Goal: Complete application form

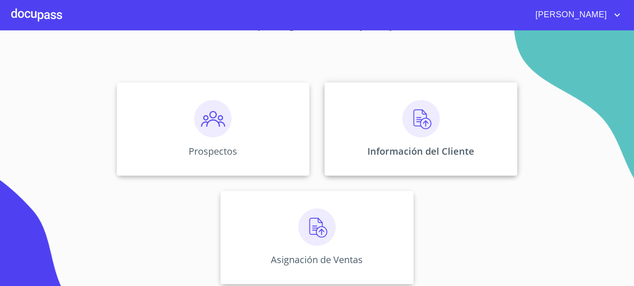
scroll to position [75, 0]
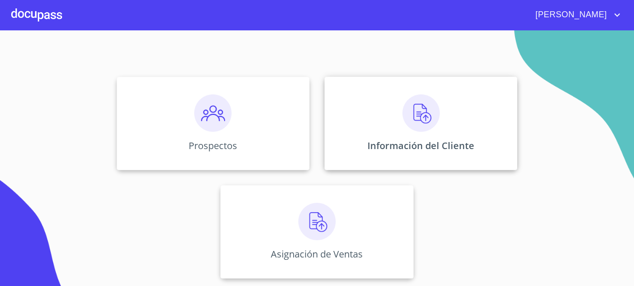
click at [413, 136] on div "Información del Cliente" at bounding box center [421, 123] width 193 height 93
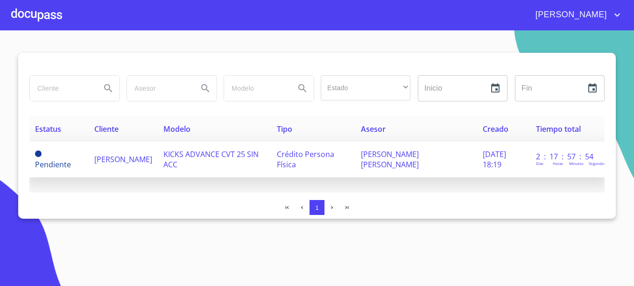
click at [101, 161] on span "[PERSON_NAME]" at bounding box center [123, 159] width 58 height 10
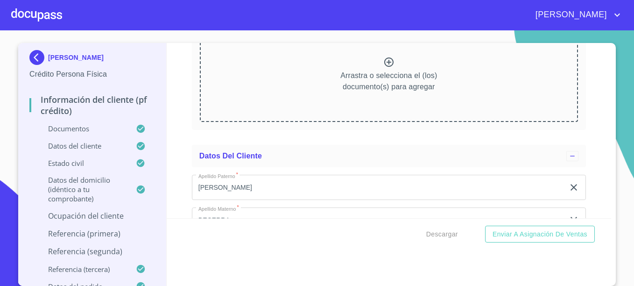
scroll to position [2570, 0]
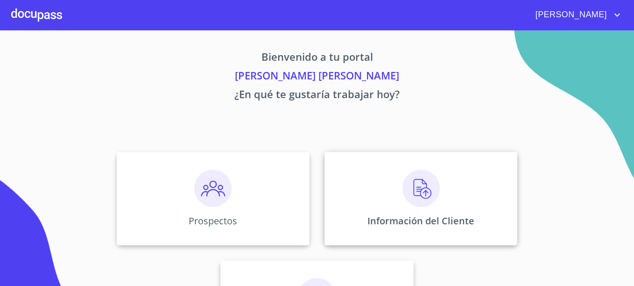
click at [403, 207] on div "Información del Cliente" at bounding box center [421, 198] width 193 height 93
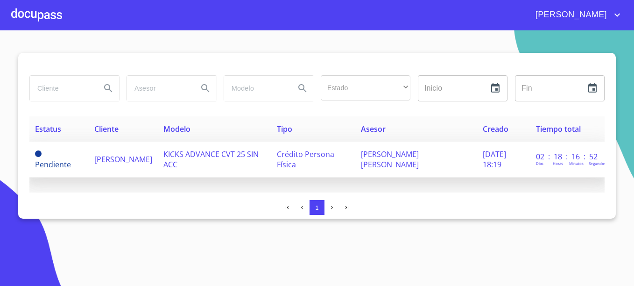
click at [115, 157] on span "[PERSON_NAME]" at bounding box center [123, 159] width 58 height 10
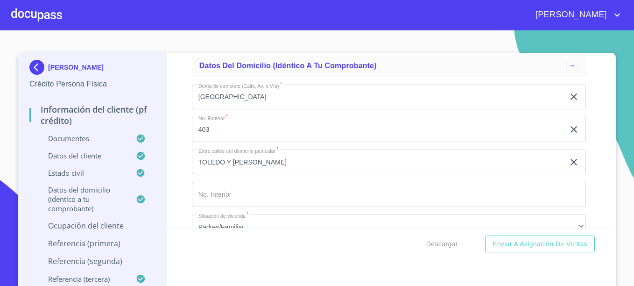
scroll to position [3155, 0]
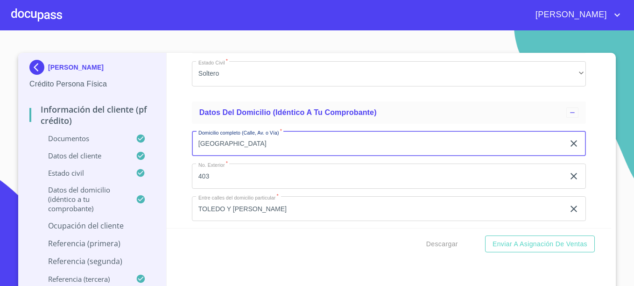
drag, startPoint x: 245, startPoint y: 156, endPoint x: 96, endPoint y: 157, distance: 148.6
click at [97, 157] on div "[PERSON_NAME] Crédito Persona Física Información del cliente (PF crédito) Docum…" at bounding box center [314, 174] width 593 height 243
type input "c"
type input "COTOPAXI"
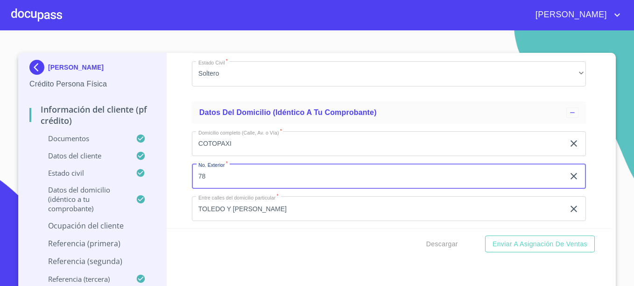
type input "78"
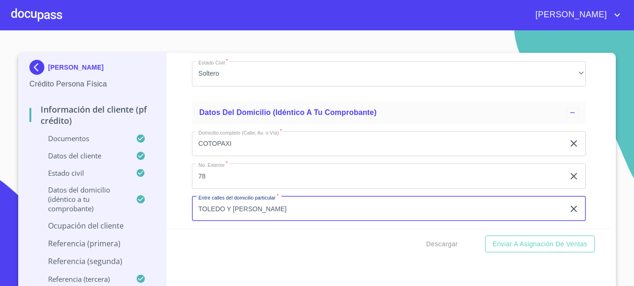
scroll to position [3159, 0]
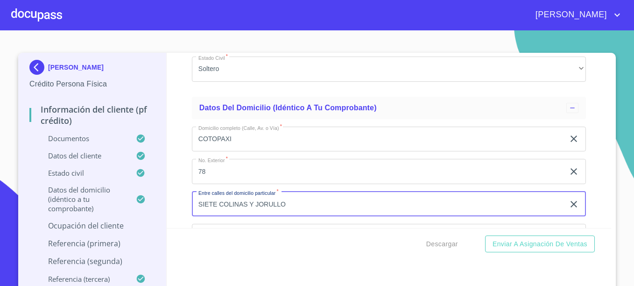
type input "SIETE COLINAS Y JORULLO"
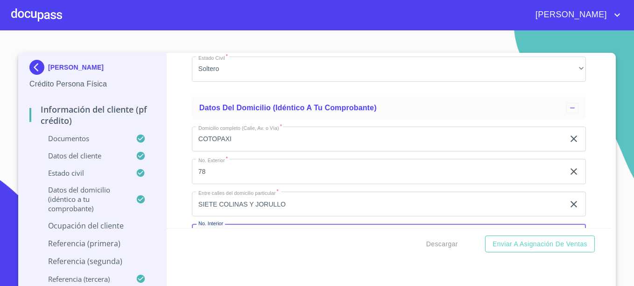
scroll to position [3267, 0]
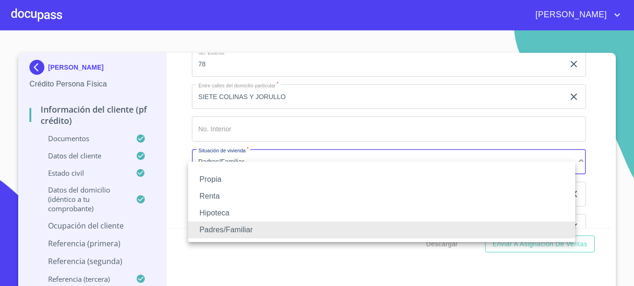
click at [209, 194] on li "Renta" at bounding box center [381, 196] width 387 height 17
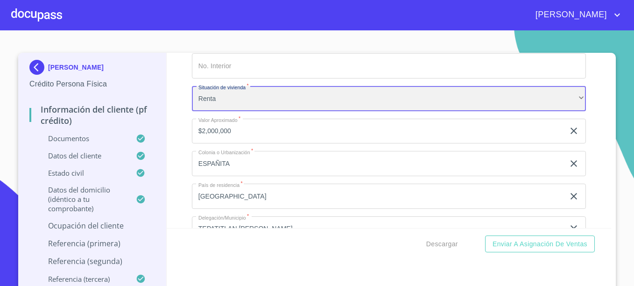
scroll to position [3360, 0]
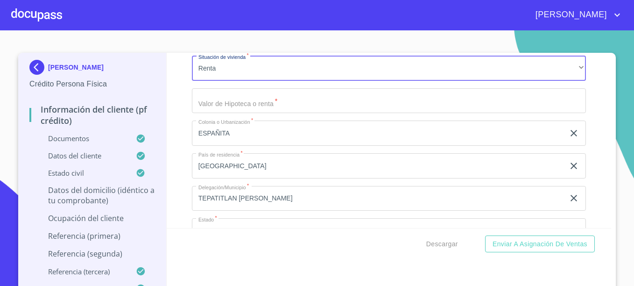
click at [234, 110] on input "Documento de identificación.   *" at bounding box center [389, 100] width 394 height 25
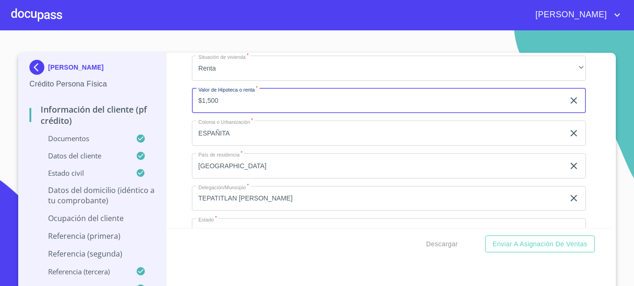
type input "$1,500"
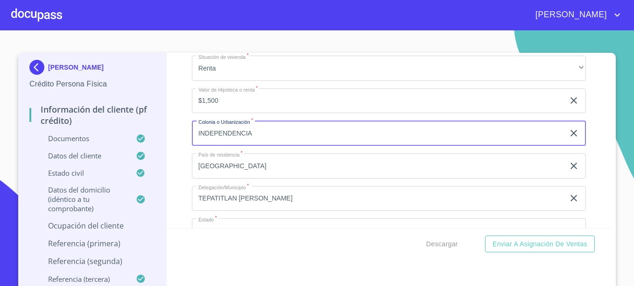
type input "INDEPENDENCIA"
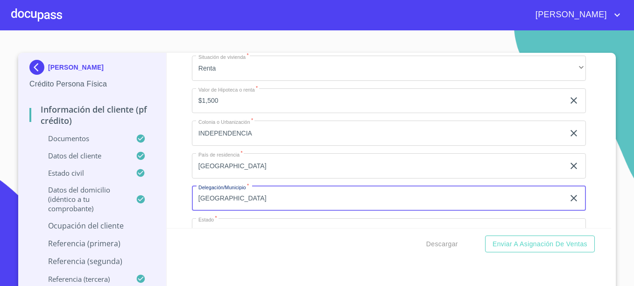
type input "[GEOGRAPHIC_DATA]"
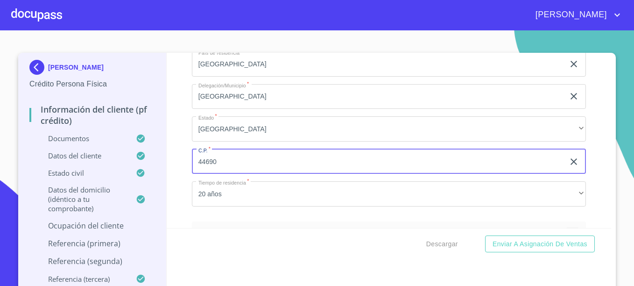
type input "44690"
click at [485, 235] on button "Enviar a Asignación de Ventas" at bounding box center [540, 243] width 110 height 17
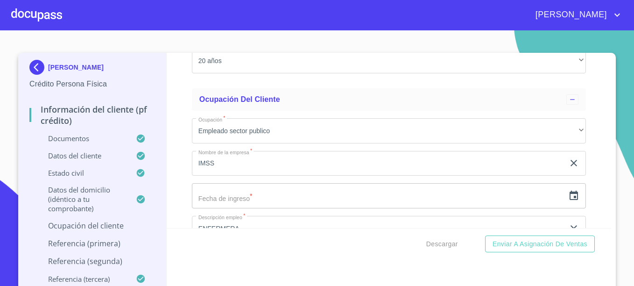
scroll to position [3591, 0]
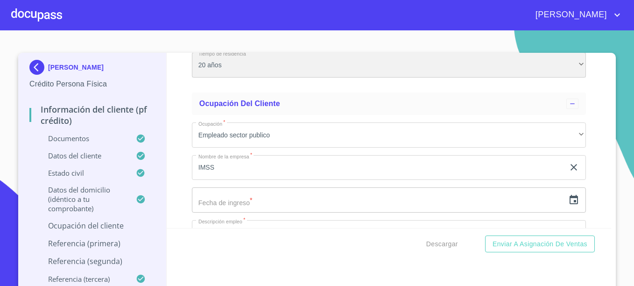
click at [239, 76] on div "20 años" at bounding box center [389, 64] width 394 height 25
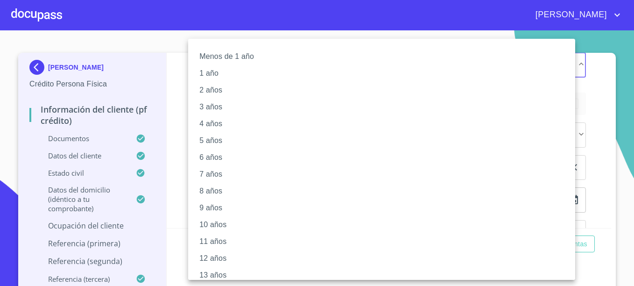
scroll to position [125, 0]
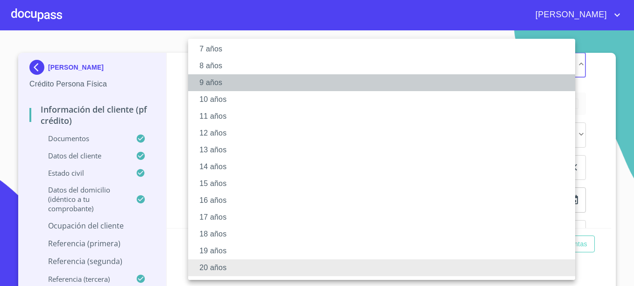
click at [212, 79] on li "9 años" at bounding box center [385, 82] width 394 height 17
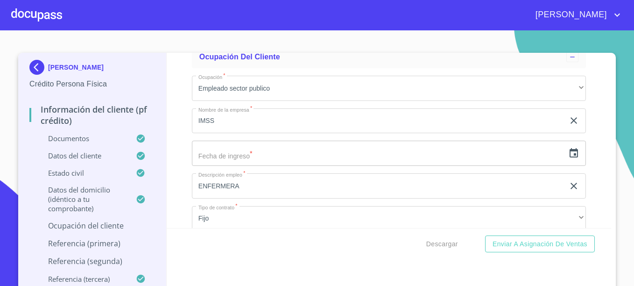
scroll to position [3684, 0]
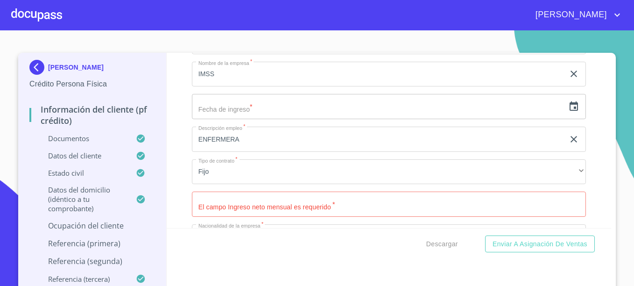
click at [259, 217] on input "Documento de identificación.   *" at bounding box center [389, 204] width 394 height 25
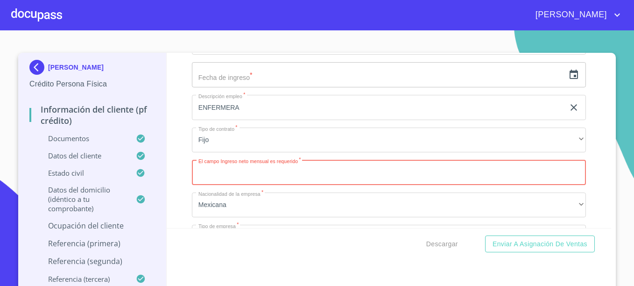
scroll to position [3731, 0]
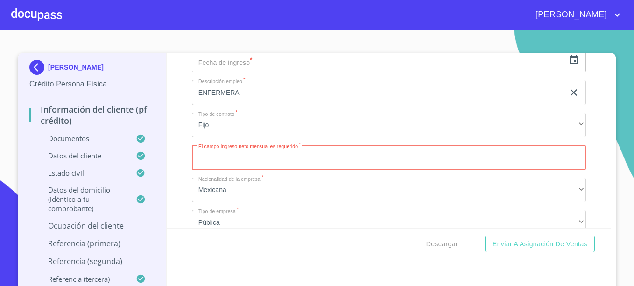
click at [235, 164] on input "Documento de identificación.   *" at bounding box center [389, 157] width 394 height 25
click at [583, 135] on div "Información del cliente (PF crédito) Documentos Documento de identificación.   …" at bounding box center [389, 140] width 445 height 175
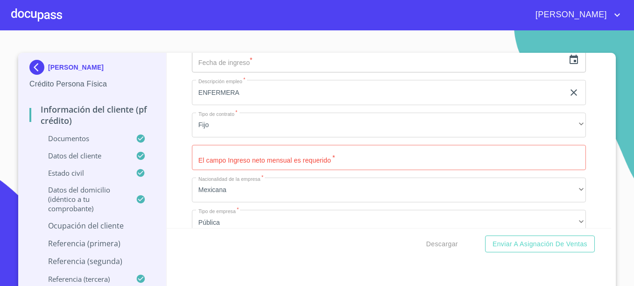
click at [245, 170] on input "Documento de identificación.   *" at bounding box center [389, 157] width 394 height 25
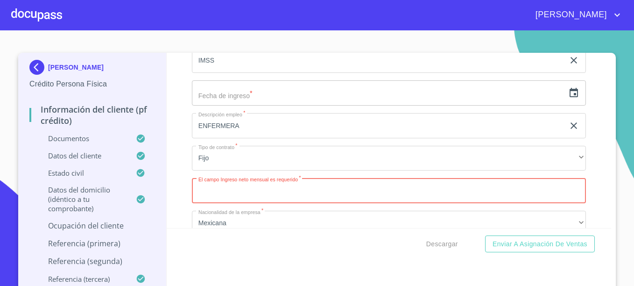
scroll to position [3684, 0]
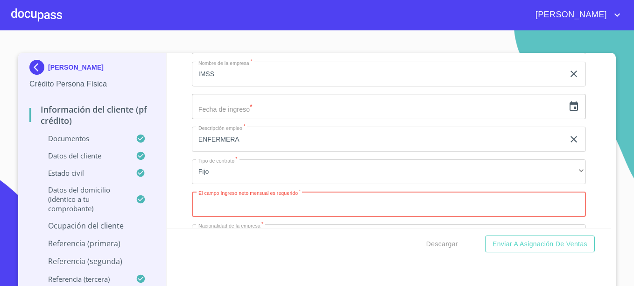
click at [570, 111] on icon "button" at bounding box center [574, 105] width 8 height 9
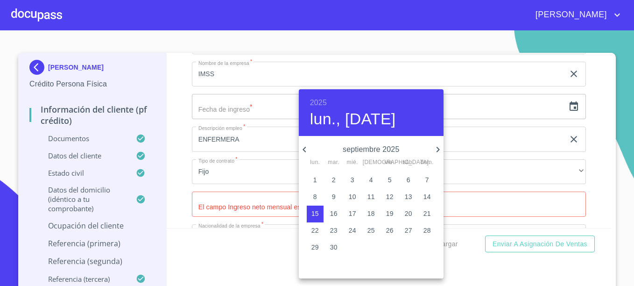
click at [313, 100] on h6 "2025" at bounding box center [318, 102] width 17 height 13
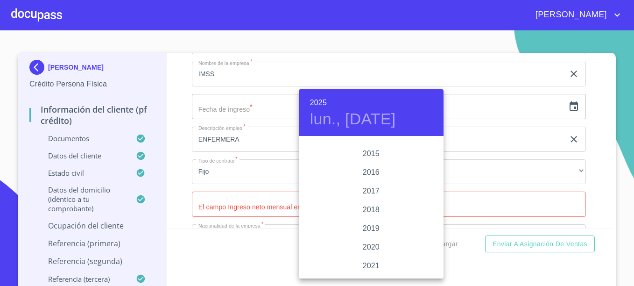
scroll to position [1673, 0]
click at [370, 227] on div "2019" at bounding box center [371, 230] width 145 height 19
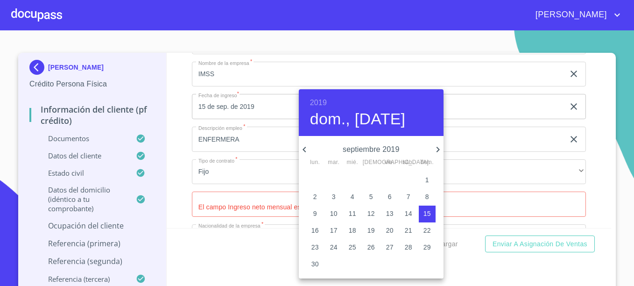
click at [437, 148] on icon "button" at bounding box center [437, 150] width 3 height 6
click at [369, 214] on p "17" at bounding box center [371, 213] width 7 height 9
type input "17 de oct. de 2019"
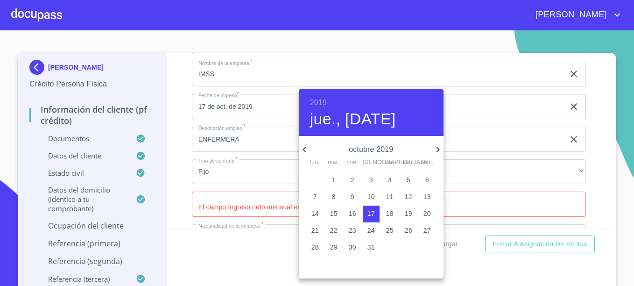
click at [591, 125] on div at bounding box center [317, 143] width 634 height 286
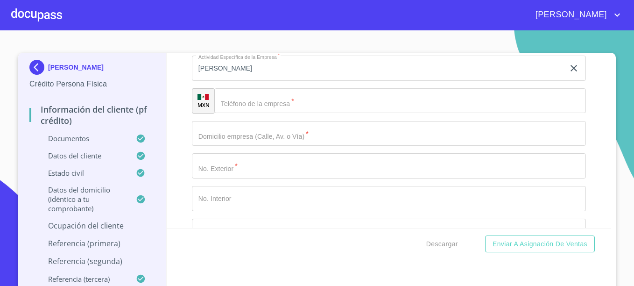
scroll to position [3871, 0]
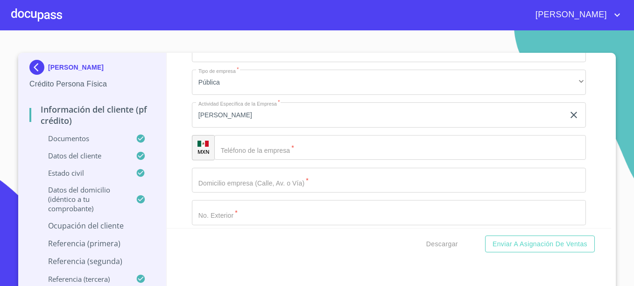
click at [456, 160] on input "Documento de identificación.   *" at bounding box center [400, 147] width 372 height 25
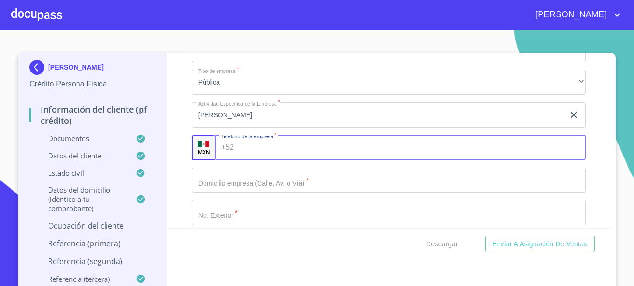
paste input "[PHONE_NUMBER]"
type input "[PHONE_NUMBER]"
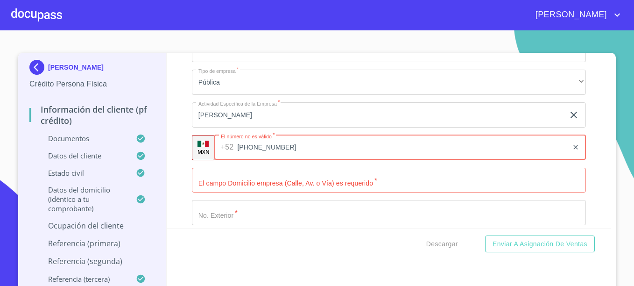
drag, startPoint x: 288, startPoint y: 157, endPoint x: 0, endPoint y: 157, distance: 287.3
click at [2, 157] on section "[PERSON_NAME] Crédito Persona Física Información del cliente (PF crédito) Docum…" at bounding box center [317, 158] width 634 height 256
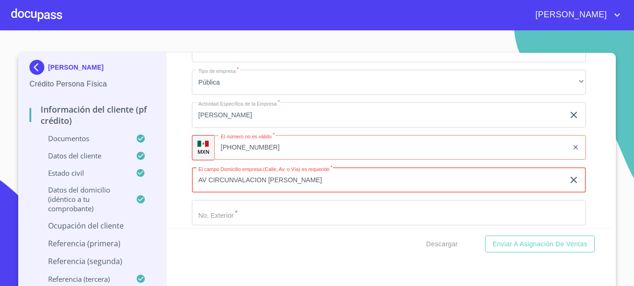
type input "AV CIRCUNVALACION [PERSON_NAME]"
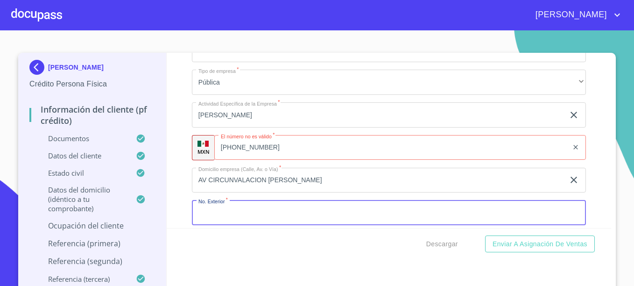
scroll to position [3880, 0]
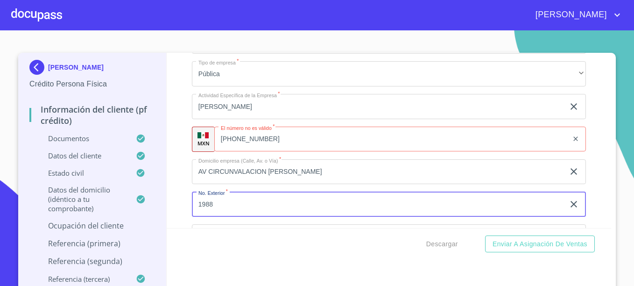
type input "1988"
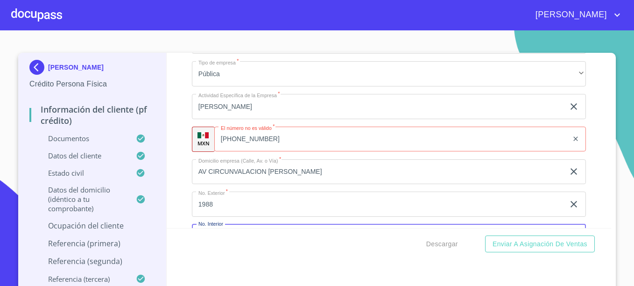
scroll to position [3987, 0]
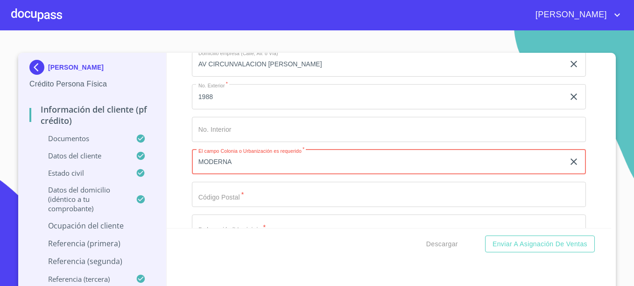
type input "MODERNA"
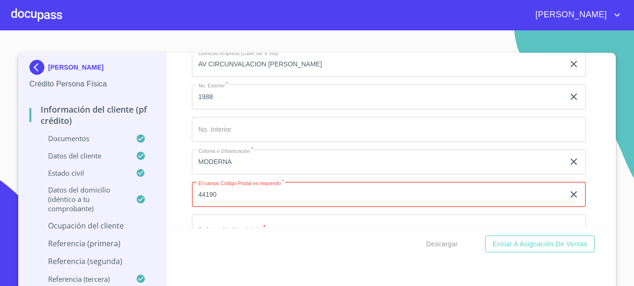
type input "44190"
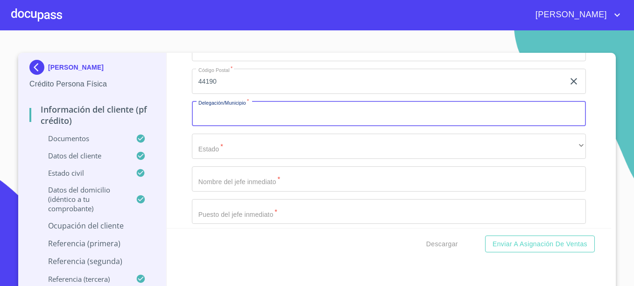
scroll to position [4103, 0]
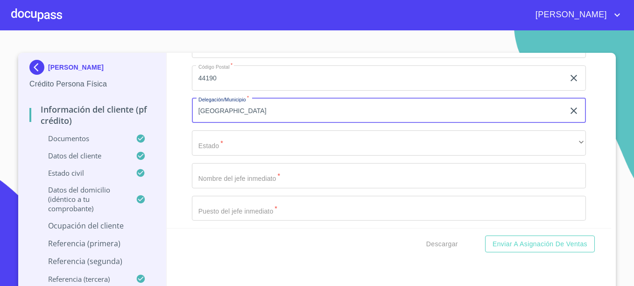
type input "[GEOGRAPHIC_DATA]"
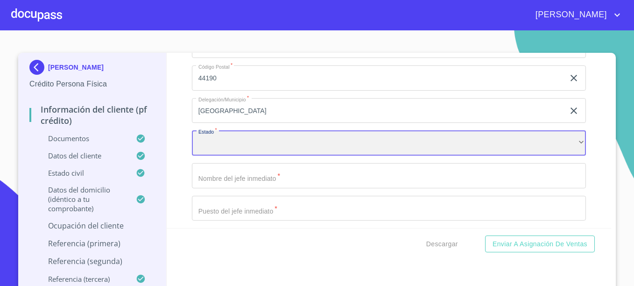
click at [239, 156] on div "​" at bounding box center [389, 142] width 394 height 25
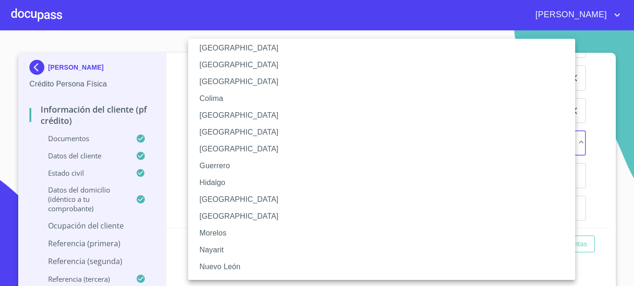
scroll to position [93, 0]
click at [221, 200] on li "[GEOGRAPHIC_DATA]" at bounding box center [385, 198] width 394 height 17
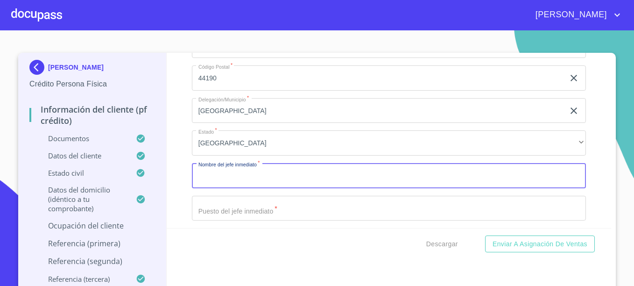
click at [226, 188] on input "Documento de identificación.   *" at bounding box center [389, 175] width 394 height 25
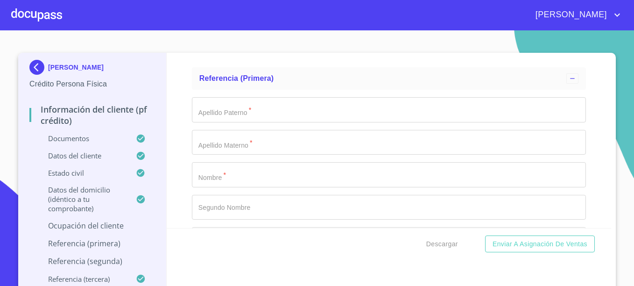
scroll to position [4290, 0]
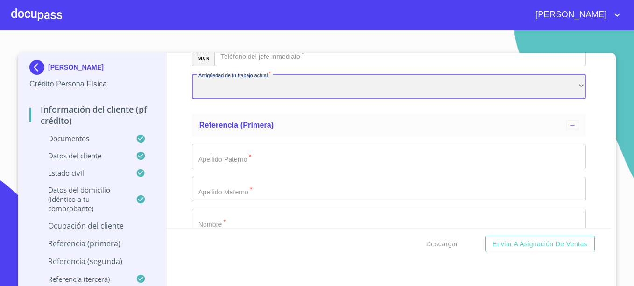
click at [324, 99] on div "​" at bounding box center [389, 86] width 394 height 25
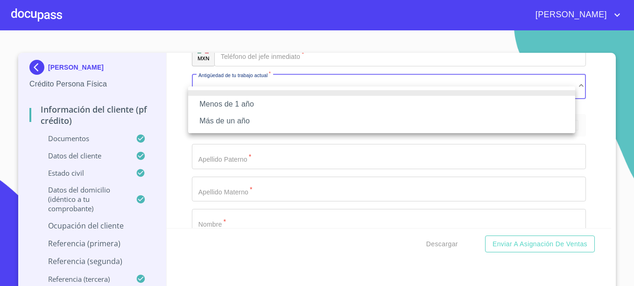
click at [225, 121] on li "Más de un año" at bounding box center [381, 121] width 387 height 17
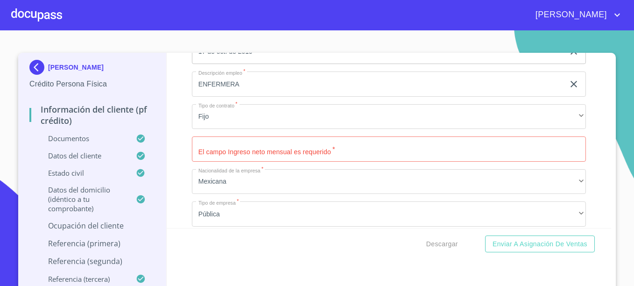
scroll to position [3730, 0]
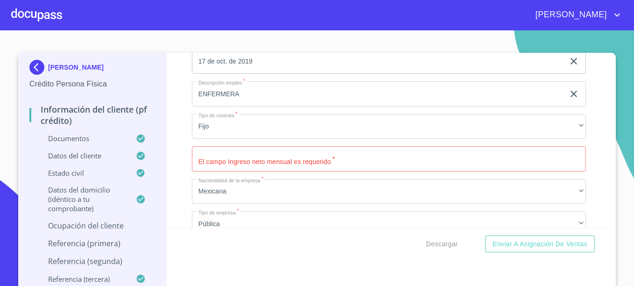
click at [294, 171] on input "Documento de identificación.   *" at bounding box center [389, 158] width 394 height 25
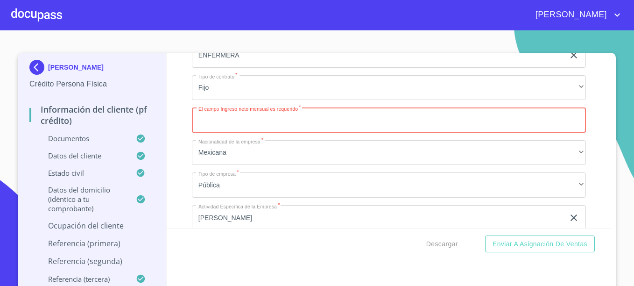
scroll to position [3776, 0]
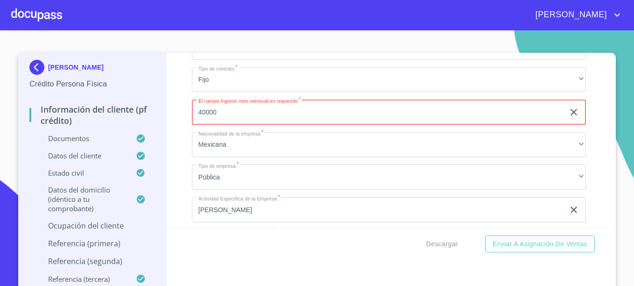
type input "40000"
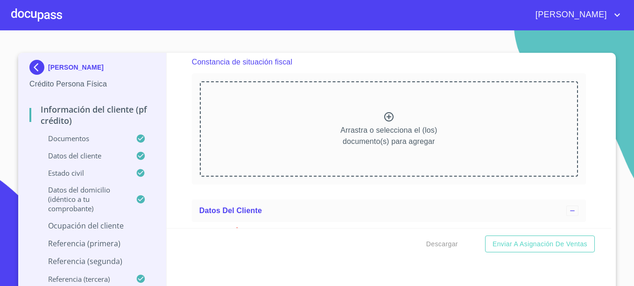
scroll to position [2515, 0]
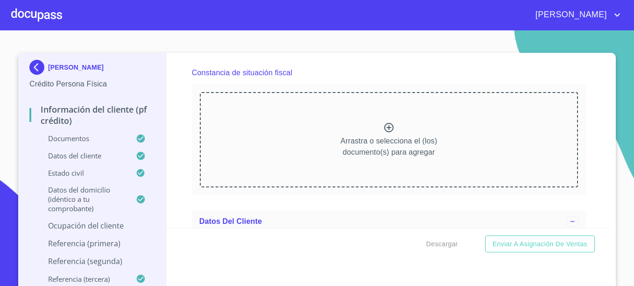
click at [346, 155] on p "Arrastra o selecciona el (los) documento(s) para agregar" at bounding box center [389, 146] width 97 height 22
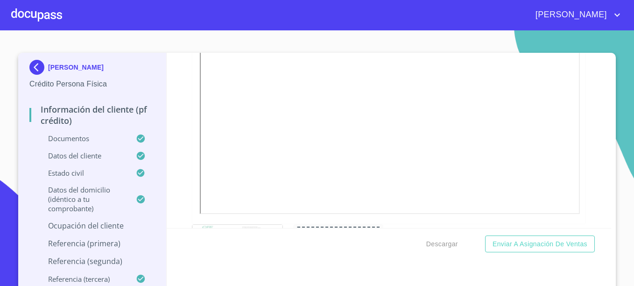
scroll to position [740, 0]
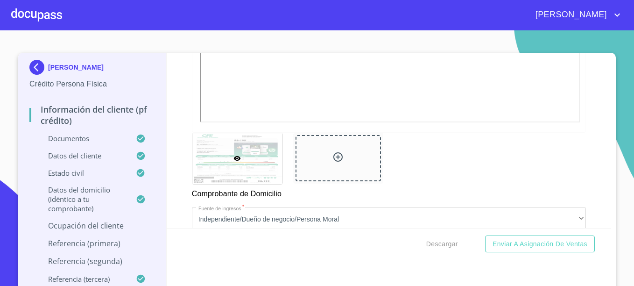
click at [345, 158] on div at bounding box center [338, 158] width 85 height 46
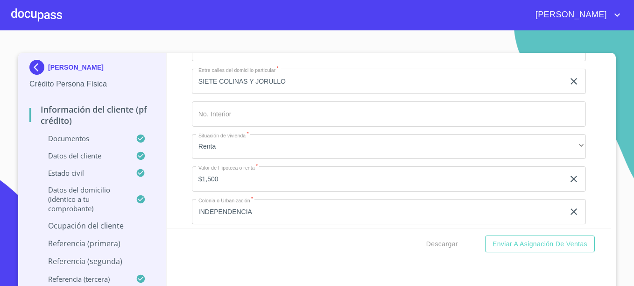
scroll to position [3589, 0]
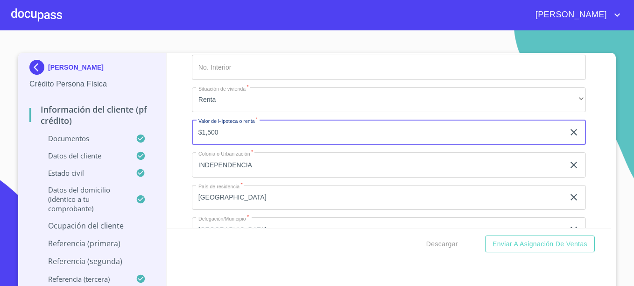
click at [250, 141] on input "$1,500" at bounding box center [378, 132] width 373 height 25
type input "$3,000"
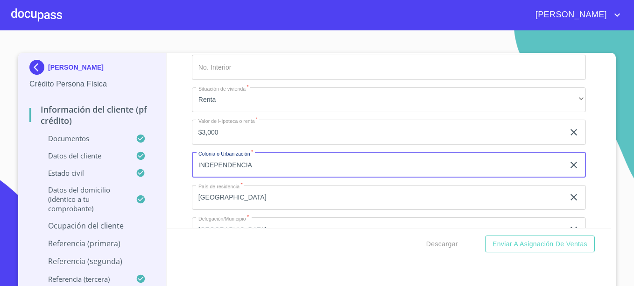
click at [250, 141] on input "$3,000" at bounding box center [378, 132] width 373 height 25
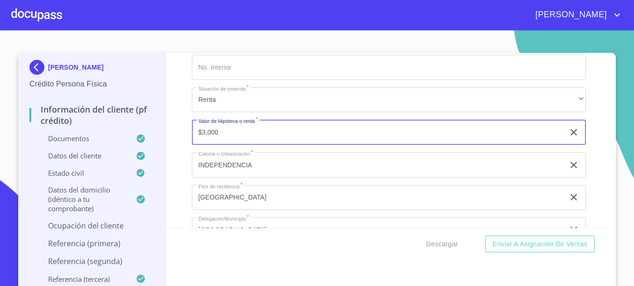
click at [250, 141] on input "$3,000" at bounding box center [378, 132] width 373 height 25
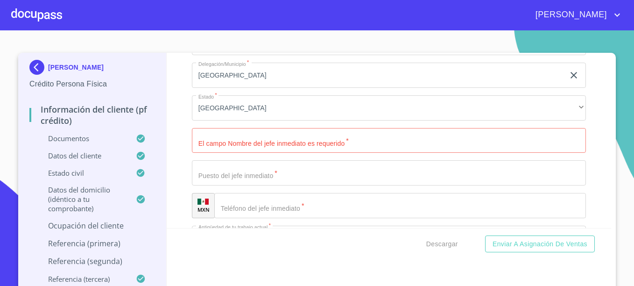
scroll to position [4430, 0]
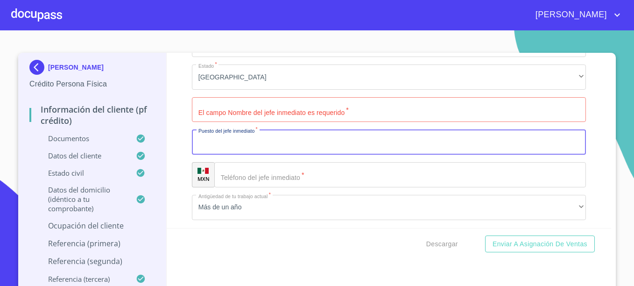
click at [321, 150] on input "Documento de identificación.   *" at bounding box center [389, 141] width 394 height 25
click at [244, 115] on input "Documento de identificación.   *" at bounding box center [389, 109] width 394 height 25
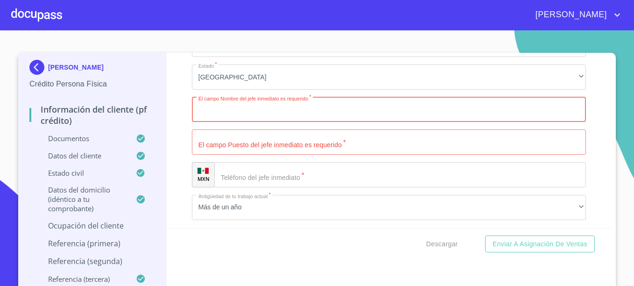
click at [229, 152] on input "Documento de identificación.   *" at bounding box center [389, 141] width 394 height 25
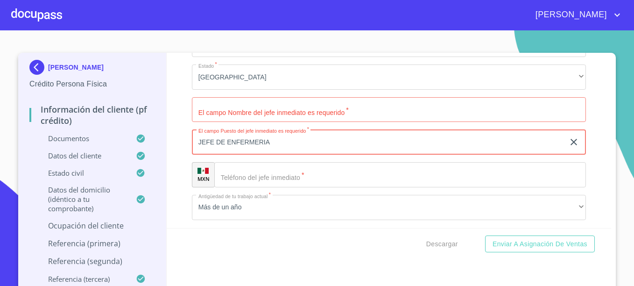
type input "JEFE DE ENFERMERIA"
click at [286, 118] on input "Documento de identificación.   *" at bounding box center [389, 109] width 394 height 25
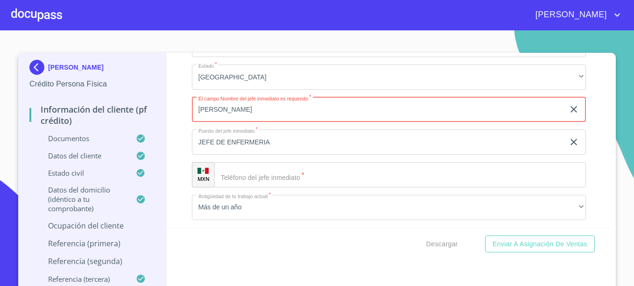
type input "[PERSON_NAME]"
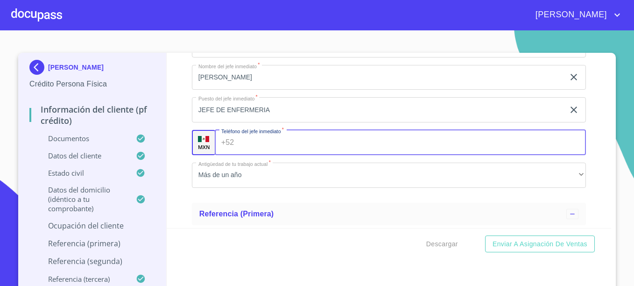
scroll to position [4477, 0]
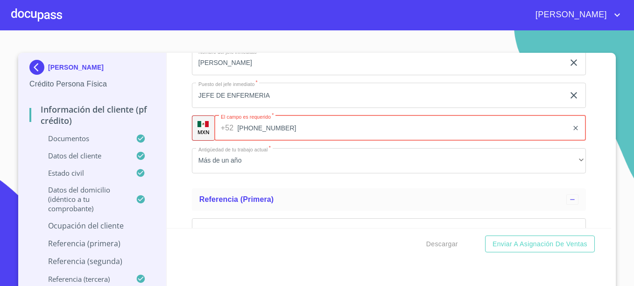
type input "[PHONE_NUMBER]"
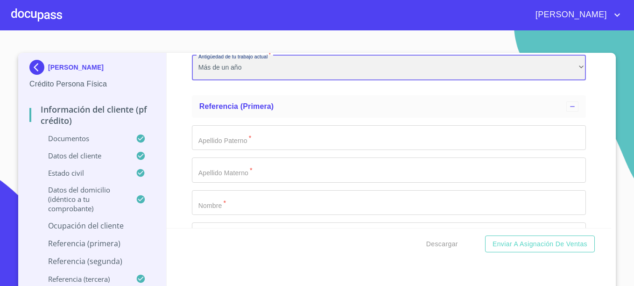
scroll to position [4571, 0]
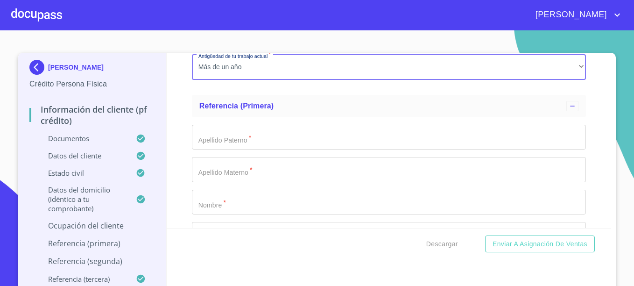
click at [209, 148] on input "Documento de identificación.   *" at bounding box center [389, 137] width 394 height 25
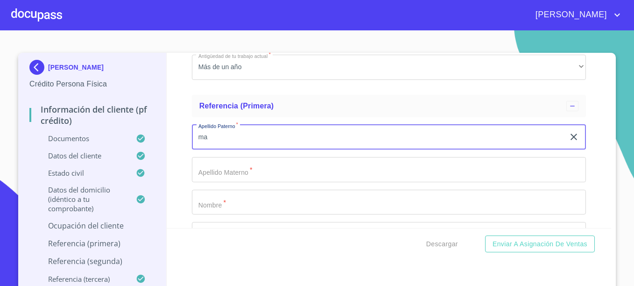
type input "m"
type input "MARCELA"
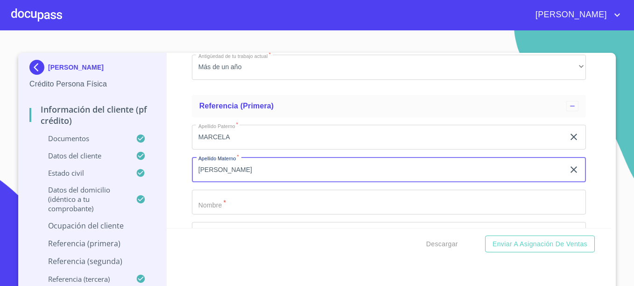
type input "[PERSON_NAME]"
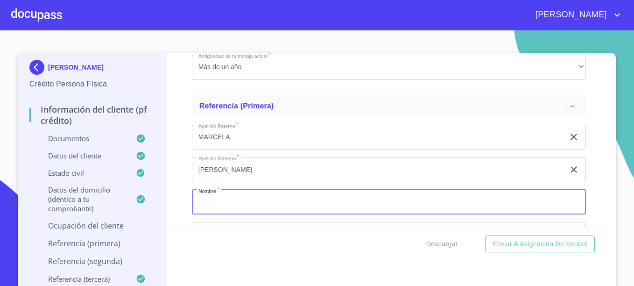
click at [209, 148] on input "MARCELA" at bounding box center [378, 137] width 373 height 25
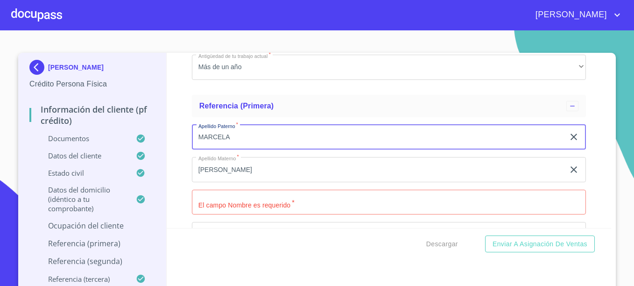
click at [209, 148] on input "MARCELA" at bounding box center [378, 137] width 373 height 25
type input "[PERSON_NAME]"
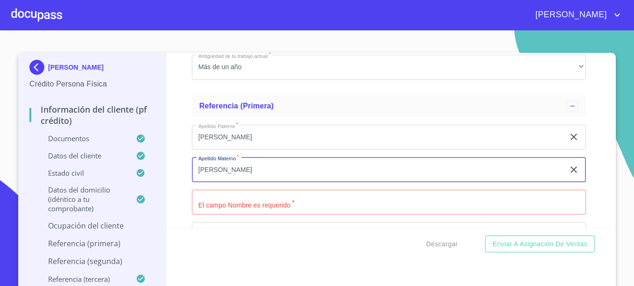
type input "N"
type input "BECERRA"
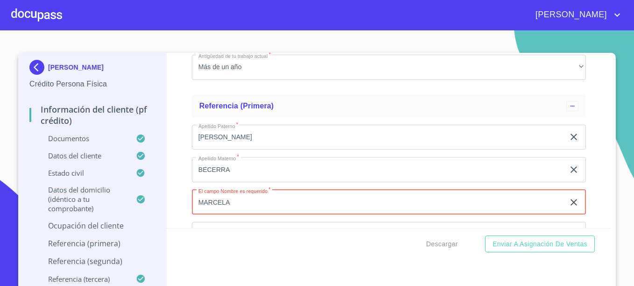
type input "MARCELA"
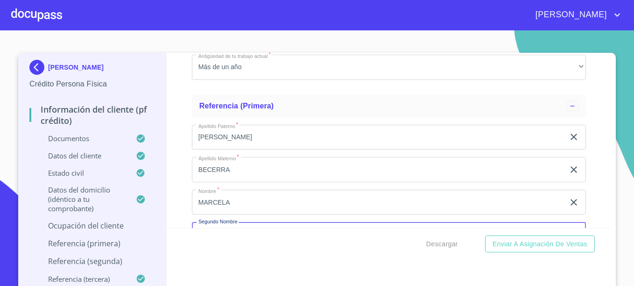
scroll to position [4676, 0]
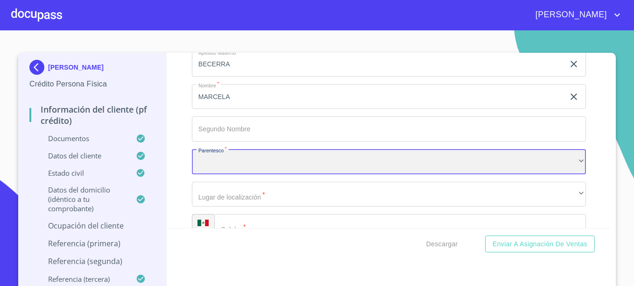
click at [246, 165] on div "​" at bounding box center [389, 161] width 394 height 25
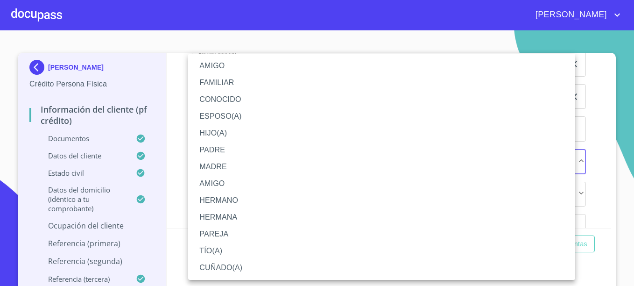
click at [220, 212] on li "HERMANA" at bounding box center [381, 217] width 387 height 17
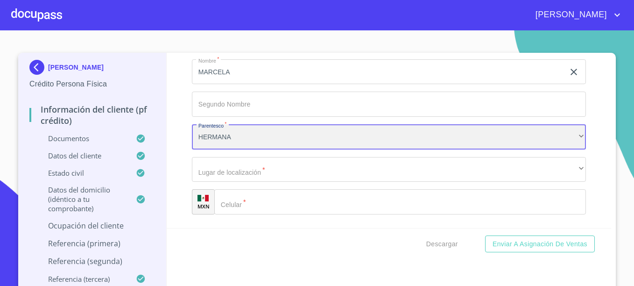
scroll to position [4723, 0]
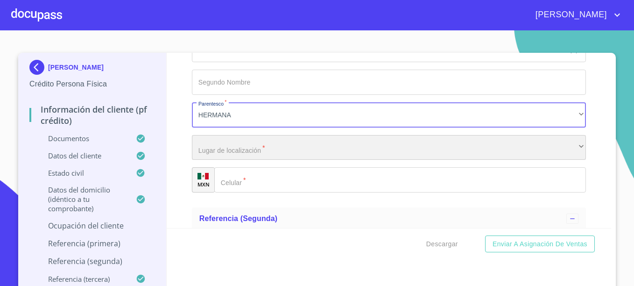
click at [232, 160] on div "​" at bounding box center [389, 147] width 394 height 25
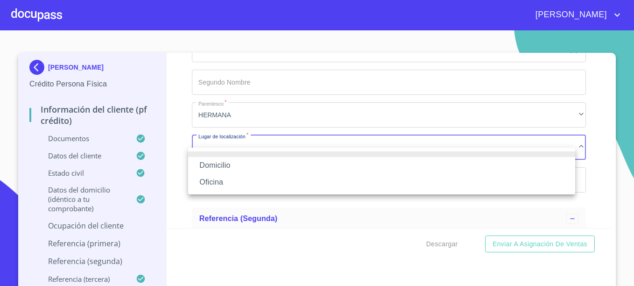
click at [214, 162] on li "Domicilio" at bounding box center [381, 165] width 387 height 17
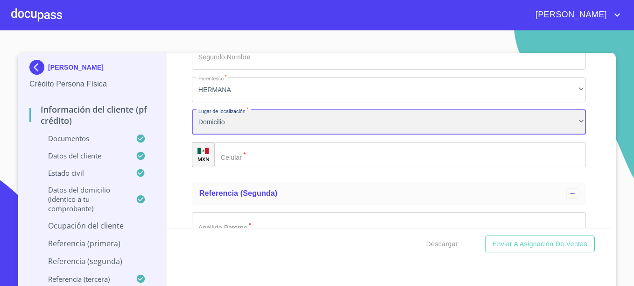
scroll to position [4770, 0]
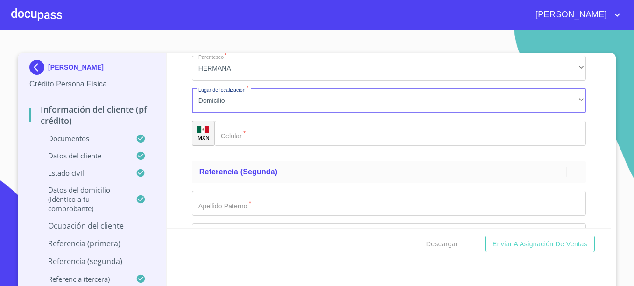
click at [247, 136] on input "Documento de identificación.   *" at bounding box center [400, 133] width 372 height 25
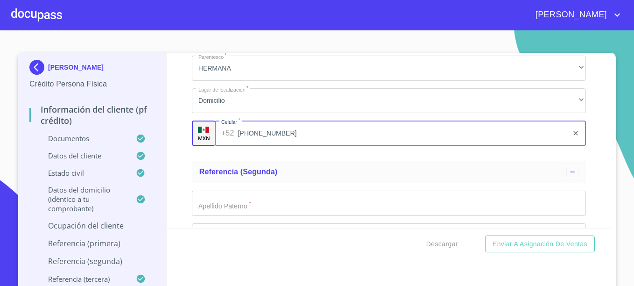
scroll to position [4863, 0]
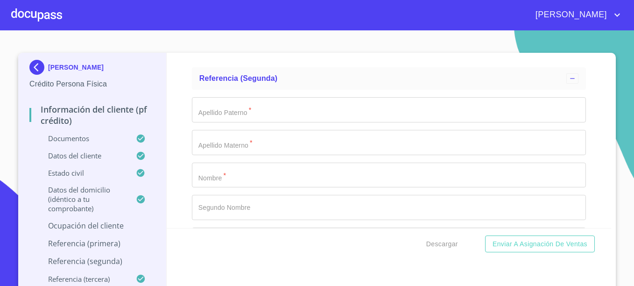
type input "[PHONE_NUMBER]"
click at [235, 122] on input "Documento de identificación.   *" at bounding box center [389, 109] width 394 height 25
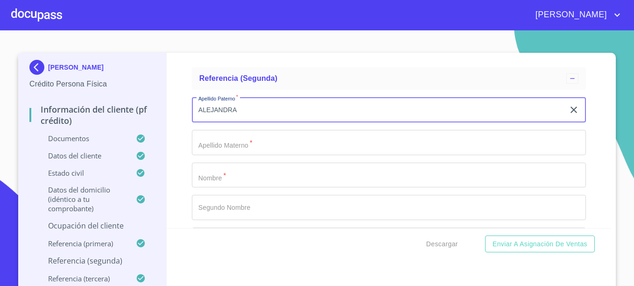
type input "ALEJANDRA"
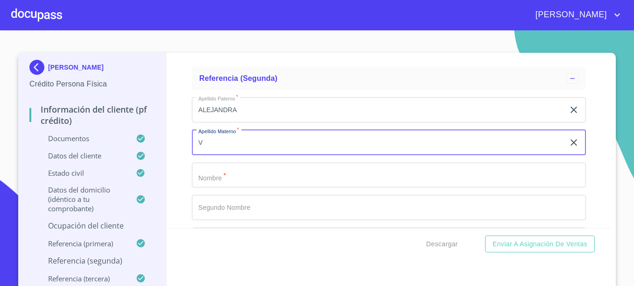
type input "V"
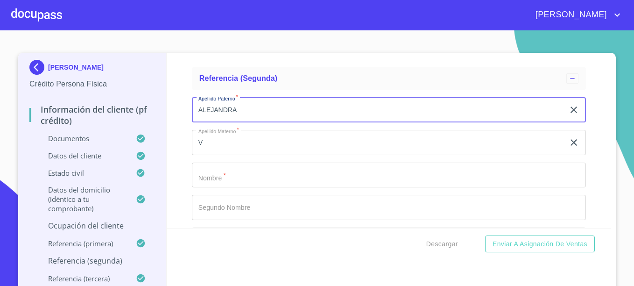
click at [235, 122] on input "ALEJANDRA" at bounding box center [378, 109] width 373 height 25
type input "[PERSON_NAME]"
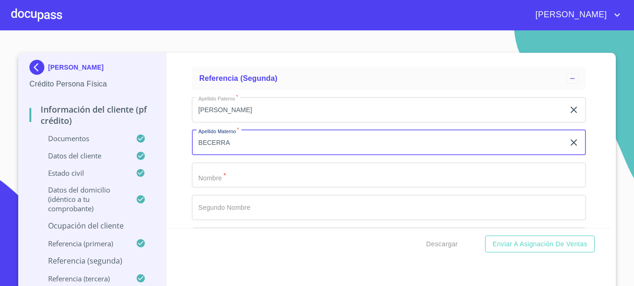
type input "BECERRA"
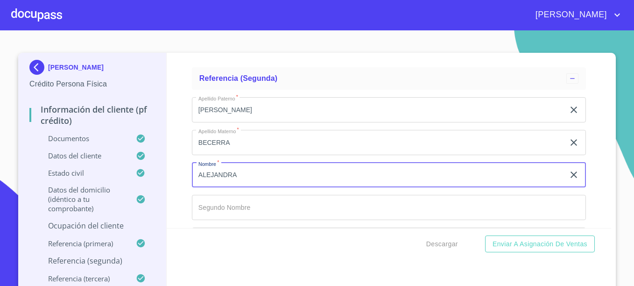
type input "ALEJANDRA"
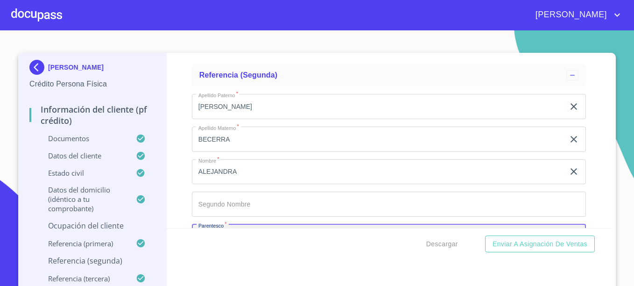
scroll to position [4974, 0]
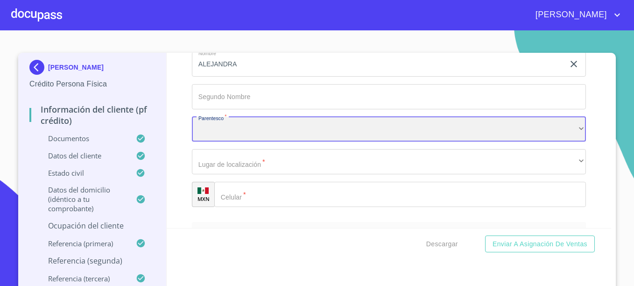
click at [228, 134] on div "​" at bounding box center [389, 129] width 394 height 25
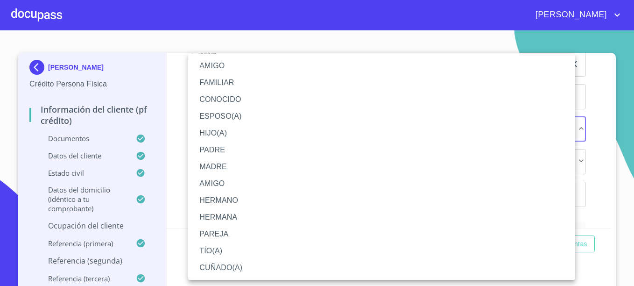
click at [224, 219] on li "HERMANA" at bounding box center [381, 217] width 387 height 17
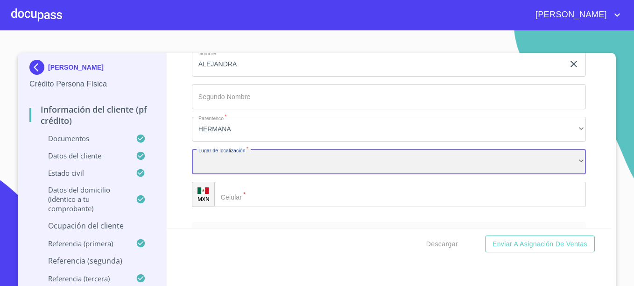
click at [228, 174] on div "​" at bounding box center [389, 161] width 394 height 25
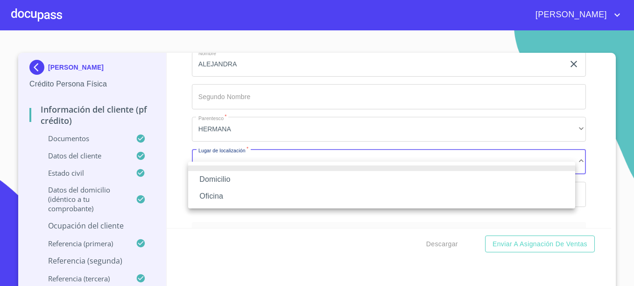
click at [213, 182] on li "Domicilio" at bounding box center [381, 179] width 387 height 17
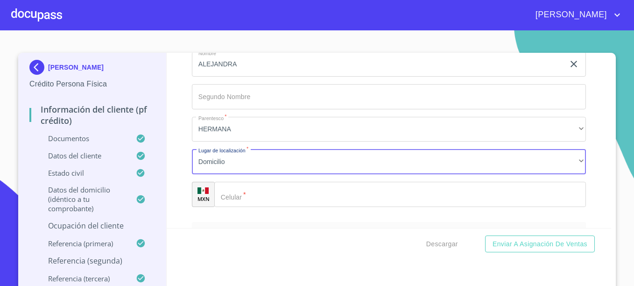
click at [238, 207] on input "Documento de identificación.   *" at bounding box center [400, 194] width 372 height 25
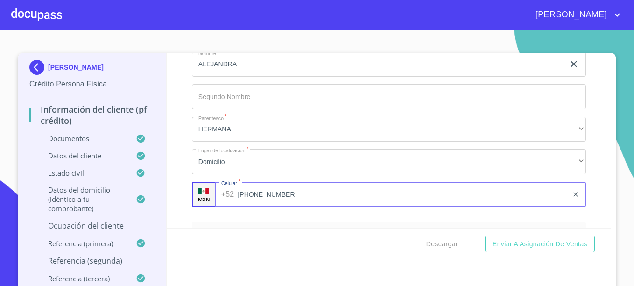
type input "[PHONE_NUMBER]"
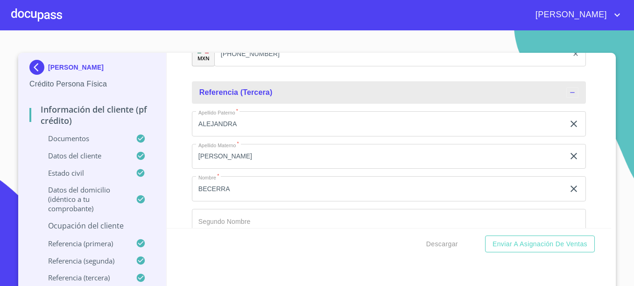
scroll to position [5125, 0]
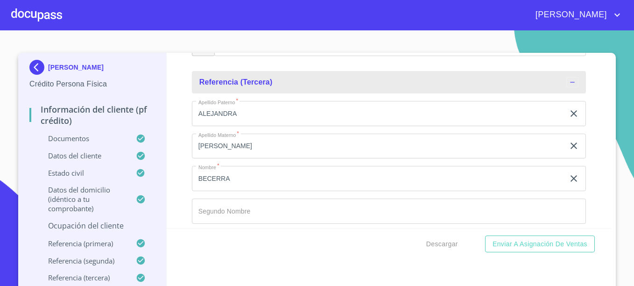
click at [224, 121] on input "ALEJANDRA" at bounding box center [378, 113] width 373 height 25
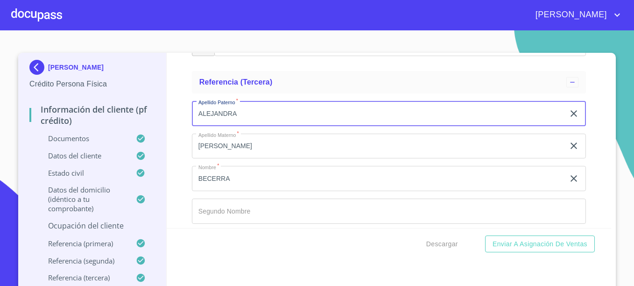
click at [224, 121] on input "ALEJANDRA" at bounding box center [378, 113] width 373 height 25
type input "OLEDO"
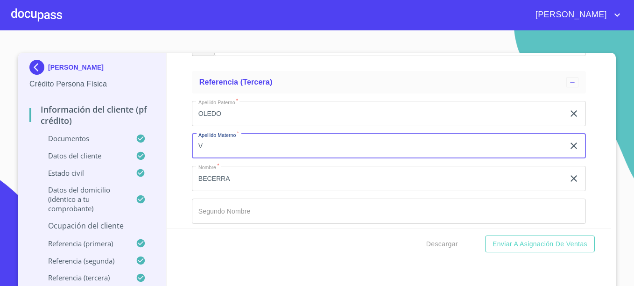
type input "V"
click at [224, 121] on input "OLEDO" at bounding box center [378, 113] width 373 height 25
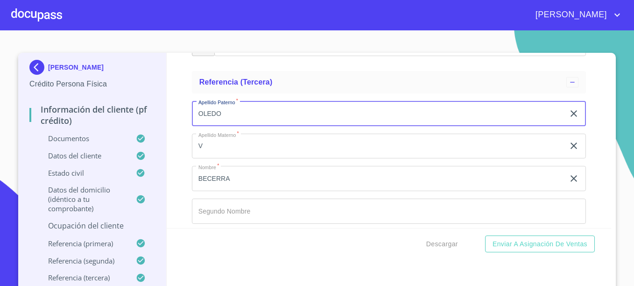
click at [224, 121] on input "OLEDO" at bounding box center [378, 113] width 373 height 25
type input "[GEOGRAPHIC_DATA]"
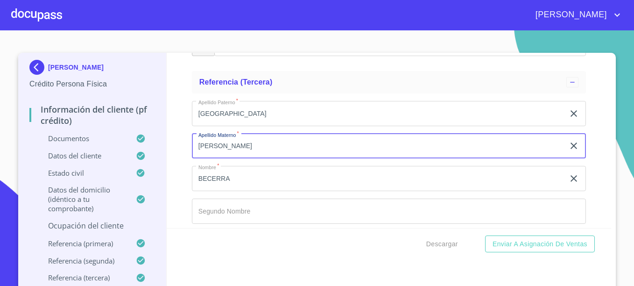
type input "[PERSON_NAME]"
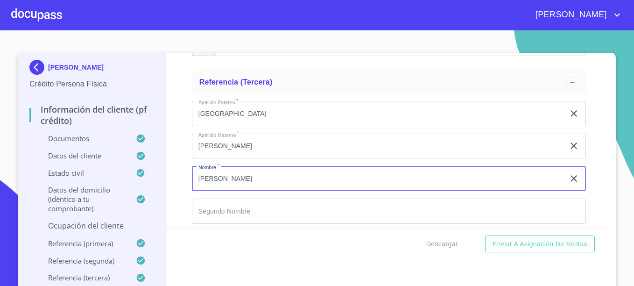
type input "[PERSON_NAME]"
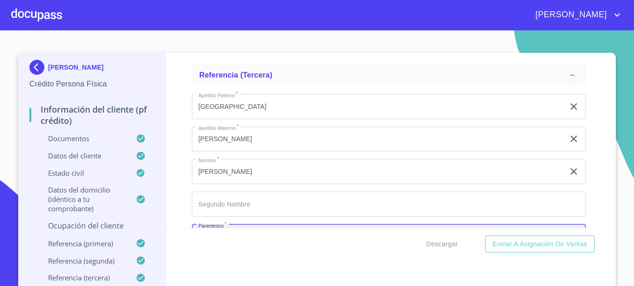
scroll to position [5239, 0]
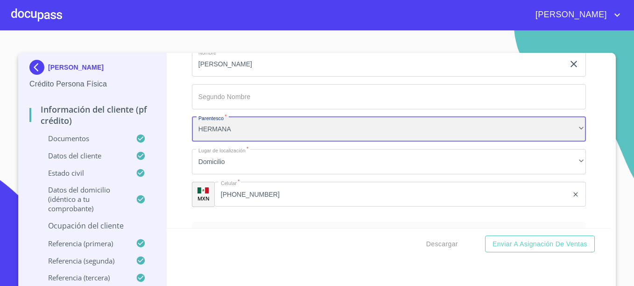
click at [226, 137] on div "HERMANA" at bounding box center [389, 129] width 394 height 25
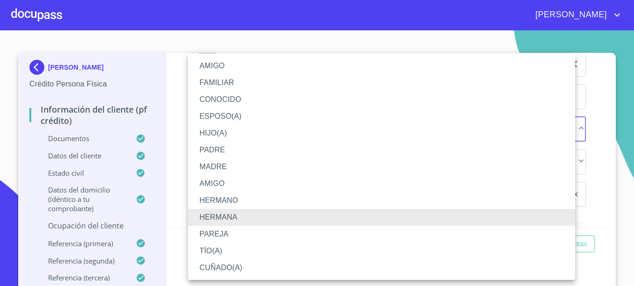
click at [219, 64] on li "AMIGO" at bounding box center [381, 65] width 387 height 17
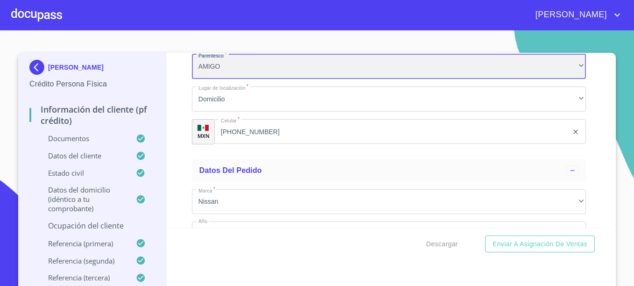
scroll to position [5286, 0]
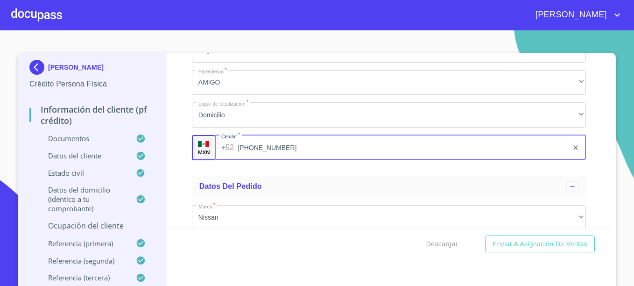
click at [272, 158] on input "[PHONE_NUMBER]" at bounding box center [403, 147] width 330 height 25
type input "[PHONE_NUMBER]"
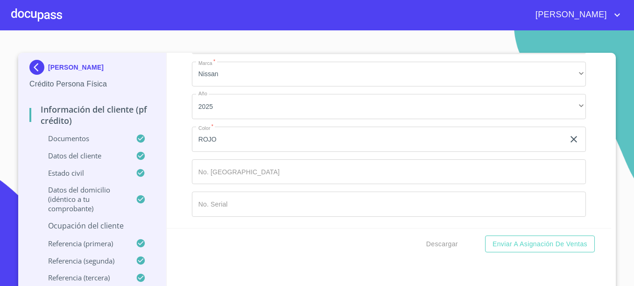
scroll to position [10, 0]
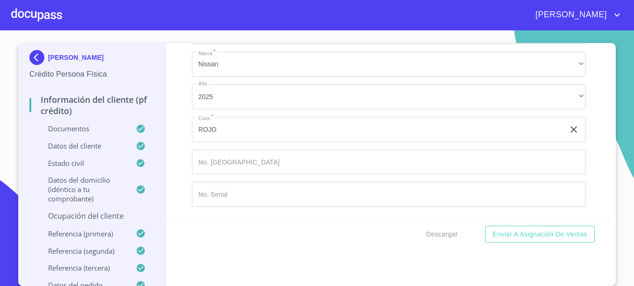
click at [569, 129] on icon "clear input" at bounding box center [574, 129] width 11 height 11
click at [431, 234] on span "Descargar" at bounding box center [443, 234] width 32 height 12
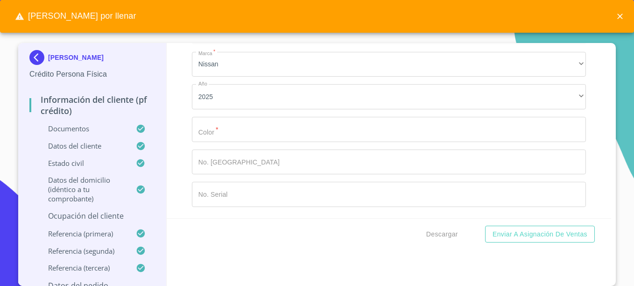
click at [213, 135] on input "Documento de identificación.   *" at bounding box center [389, 129] width 394 height 25
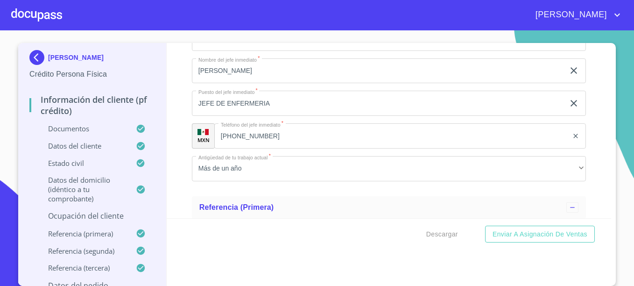
scroll to position [4413, 0]
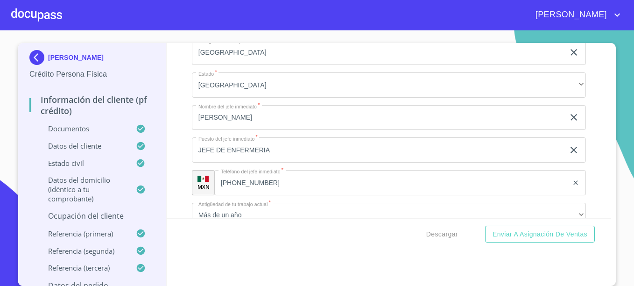
type input "ROJO"
click at [270, 125] on input "[PERSON_NAME]" at bounding box center [378, 117] width 373 height 25
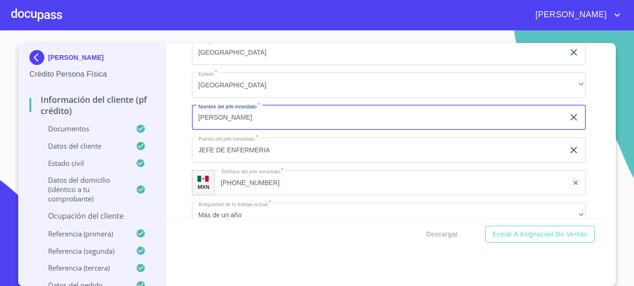
type input "[PERSON_NAME]"
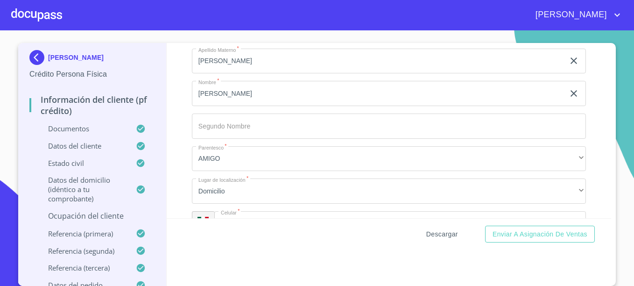
scroll to position [5207, 0]
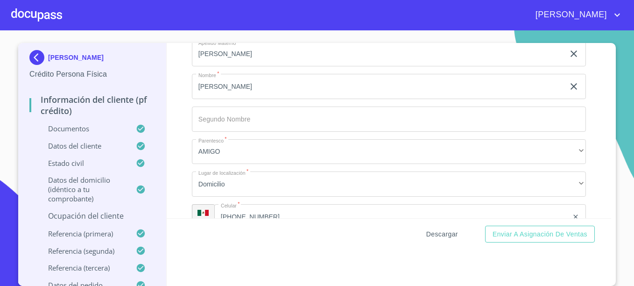
click at [438, 233] on span "Descargar" at bounding box center [443, 234] width 32 height 12
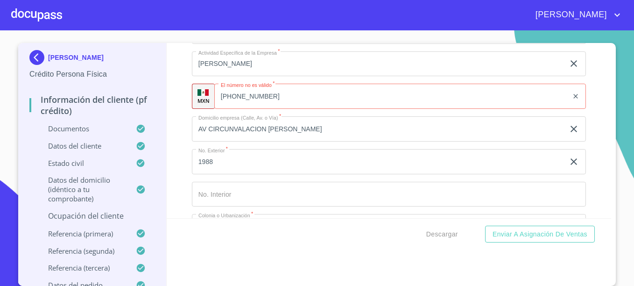
scroll to position [4179, 0]
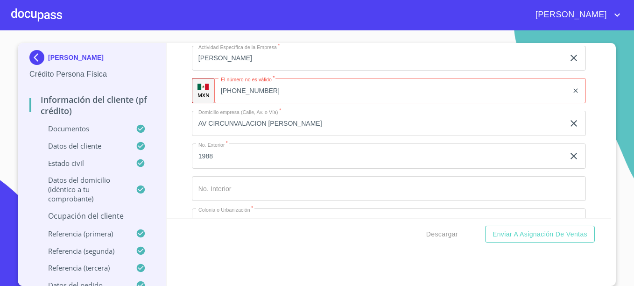
click at [312, 103] on input "[PHONE_NUMBER]" at bounding box center [391, 90] width 354 height 25
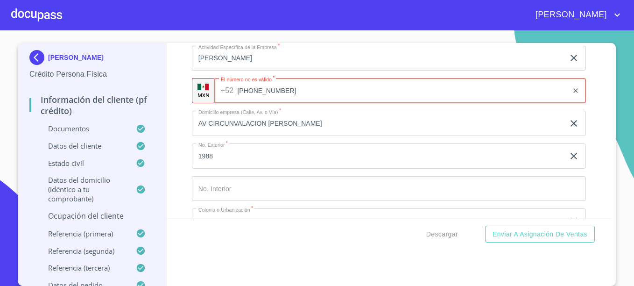
drag, startPoint x: 292, startPoint y: 102, endPoint x: 18, endPoint y: 98, distance: 274.3
click at [21, 99] on div "[PERSON_NAME] Crédito Persona Física Información del cliente (PF crédito) Docum…" at bounding box center [314, 164] width 593 height 243
type input "[PHONE_NUMBER]"
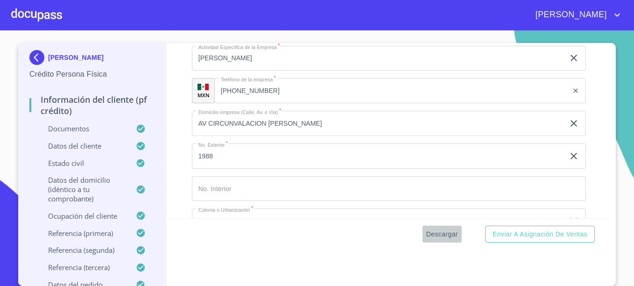
click at [446, 236] on span "Descargar" at bounding box center [443, 234] width 32 height 12
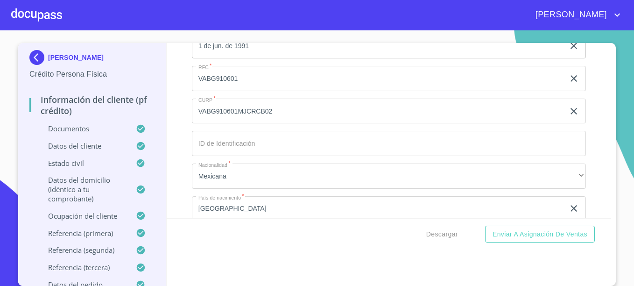
scroll to position [3105, 0]
click at [215, 86] on input "VABG910601" at bounding box center [378, 76] width 373 height 25
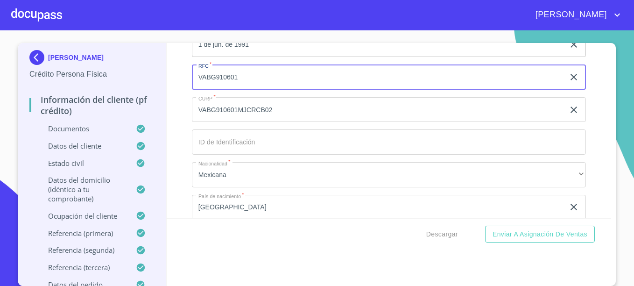
click at [215, 86] on input "VABG910601" at bounding box center [378, 76] width 373 height 25
paste input "B19"
type input "VABG910601B19"
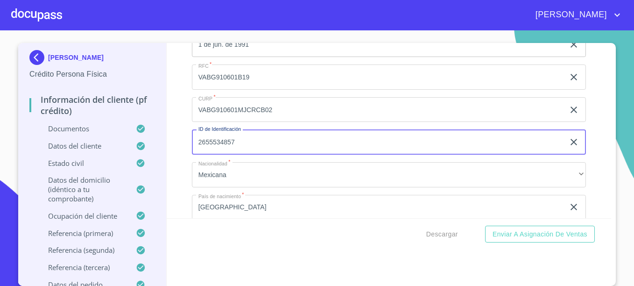
type input "2655534857"
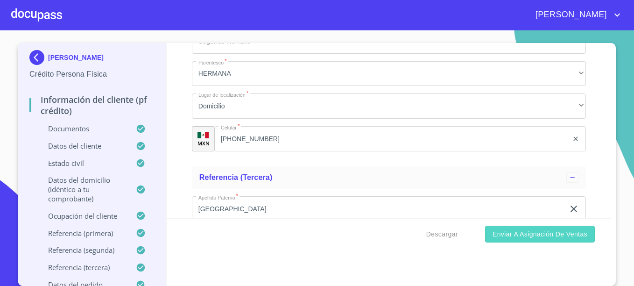
scroll to position [5067, 0]
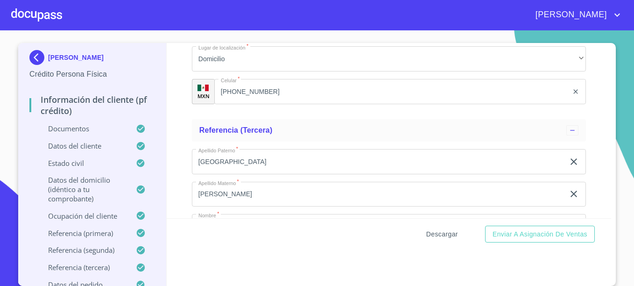
click at [439, 235] on span "Descargar" at bounding box center [443, 234] width 32 height 12
click at [596, 136] on div "Información del cliente (PF crédito) Documentos Documento de identificación.   …" at bounding box center [389, 130] width 445 height 175
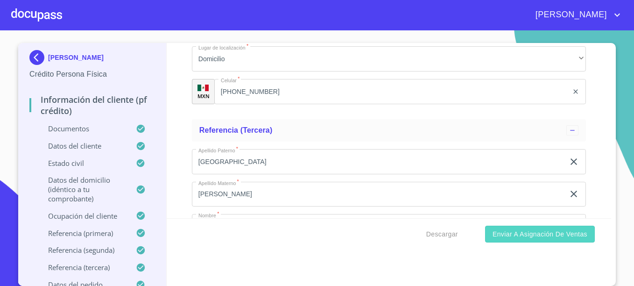
click at [542, 234] on span "Enviar a Asignación de Ventas" at bounding box center [540, 234] width 95 height 12
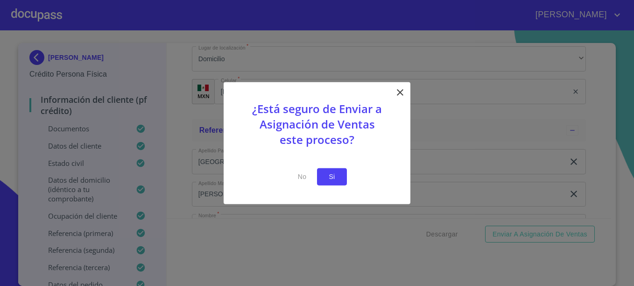
click at [333, 175] on span "Si" at bounding box center [332, 177] width 15 height 12
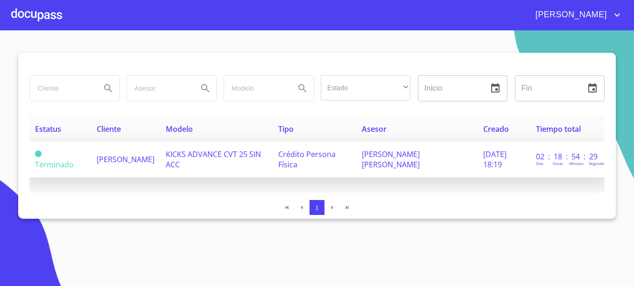
click at [114, 154] on span "[PERSON_NAME]" at bounding box center [126, 159] width 58 height 10
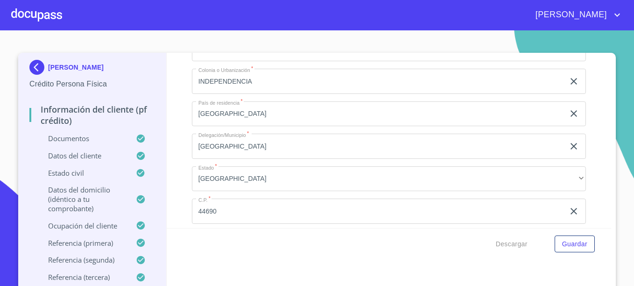
scroll to position [3707, 0]
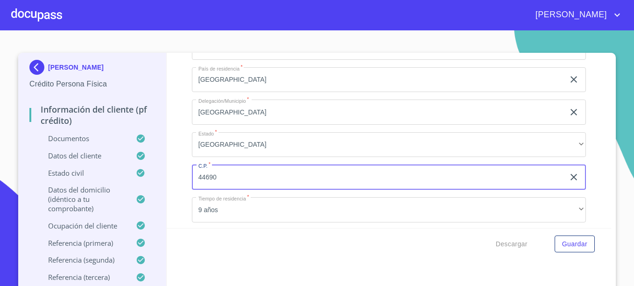
drag, startPoint x: 237, startPoint y: 189, endPoint x: 64, endPoint y: 185, distance: 173.8
click at [65, 186] on div "[PERSON_NAME] Crédito Persona Física Información del cliente (PF crédito) Docum…" at bounding box center [314, 174] width 593 height 243
type input "44290"
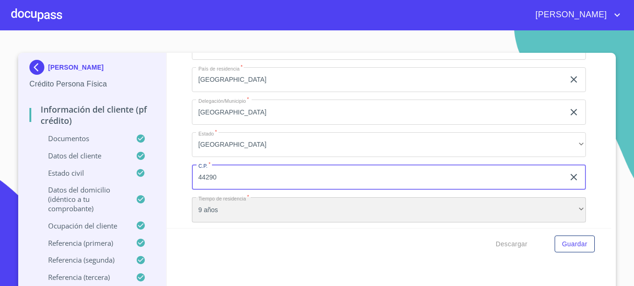
scroll to position [3713, 0]
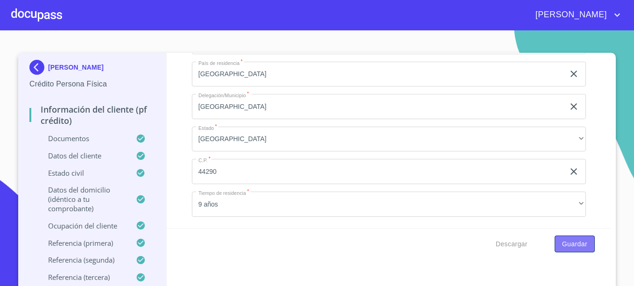
click at [563, 246] on span "Guardar" at bounding box center [575, 244] width 25 height 12
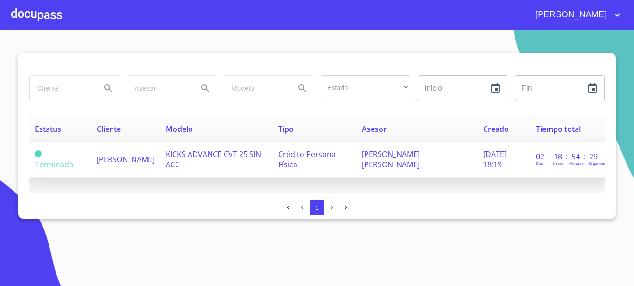
click at [149, 156] on span "[PERSON_NAME]" at bounding box center [126, 159] width 58 height 10
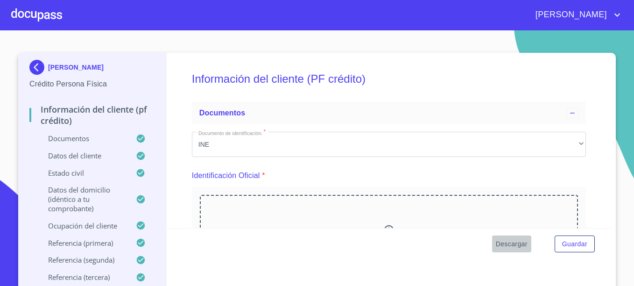
click at [520, 243] on span "Descargar" at bounding box center [512, 244] width 32 height 12
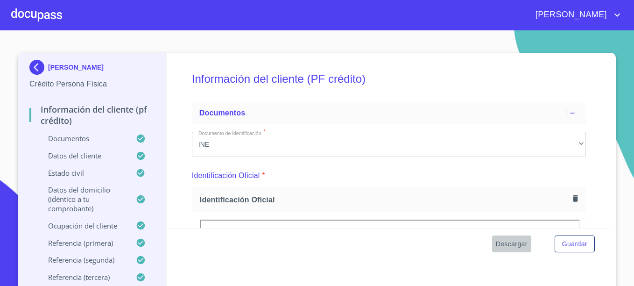
click at [517, 243] on span "Descargar" at bounding box center [512, 244] width 32 height 12
click at [31, 7] on div at bounding box center [36, 15] width 51 height 30
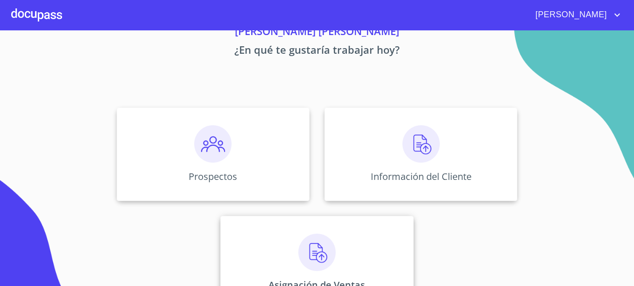
scroll to position [75, 0]
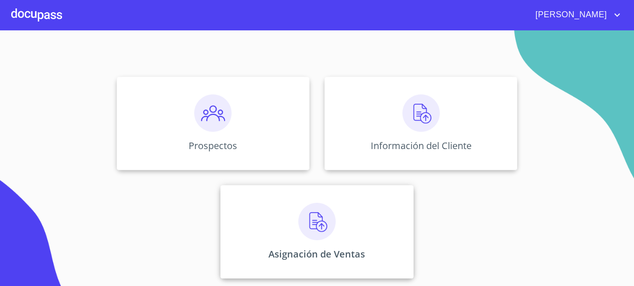
click at [337, 228] on div "Asignación de Ventas" at bounding box center [317, 231] width 193 height 93
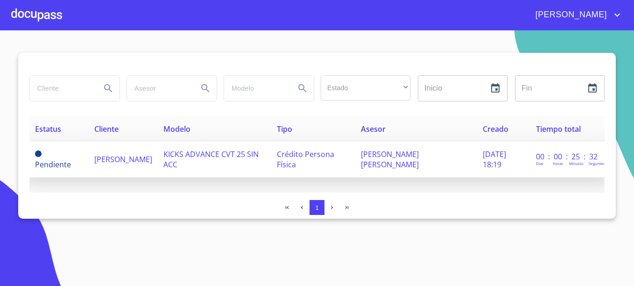
click at [115, 158] on span "[PERSON_NAME]" at bounding box center [123, 159] width 58 height 10
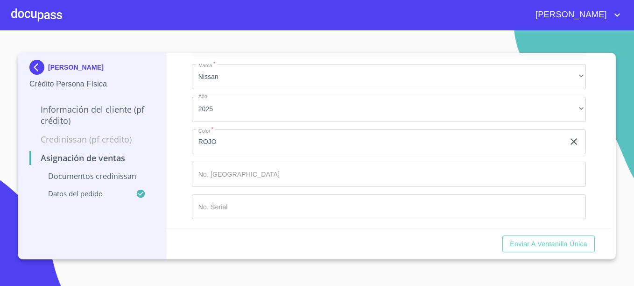
scroll to position [249, 0]
click at [41, 19] on div at bounding box center [36, 15] width 51 height 30
